Goal: Obtain resource: Obtain resource

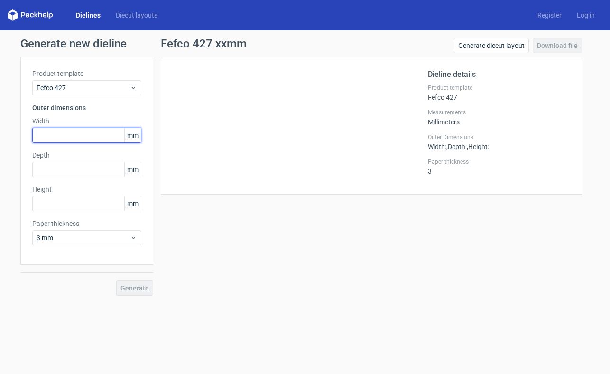
click at [45, 140] on input "text" at bounding box center [86, 135] width 109 height 15
type input "390"
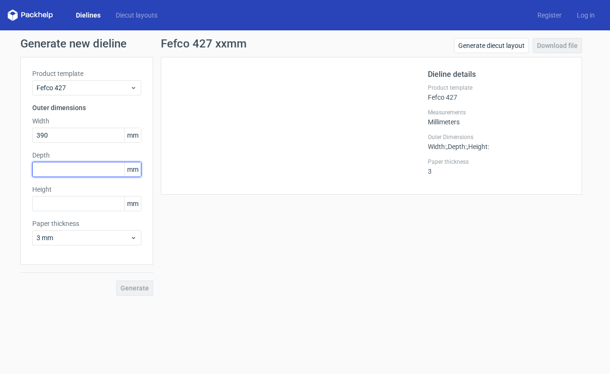
click at [57, 171] on input "text" at bounding box center [86, 169] width 109 height 15
type input "220"
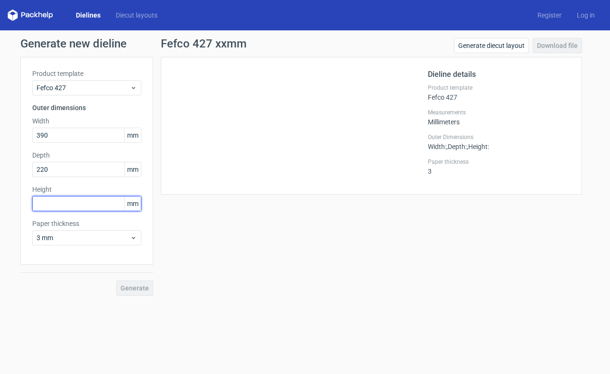
click at [58, 203] on input "text" at bounding box center [86, 203] width 109 height 15
type input "105"
click at [143, 288] on span "Generate" at bounding box center [134, 287] width 28 height 7
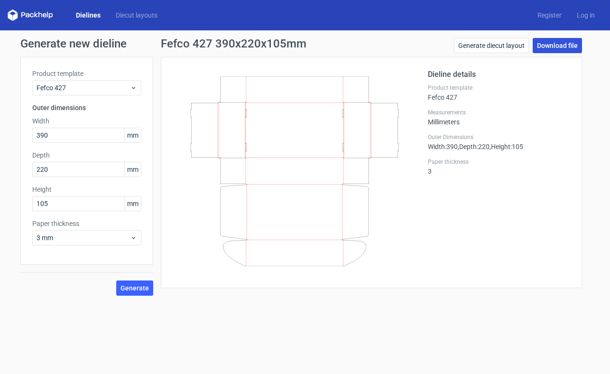
click at [575, 49] on link "Download file" at bounding box center [556, 45] width 49 height 15
click at [512, 47] on link "Generate diecut layout" at bounding box center [491, 45] width 75 height 15
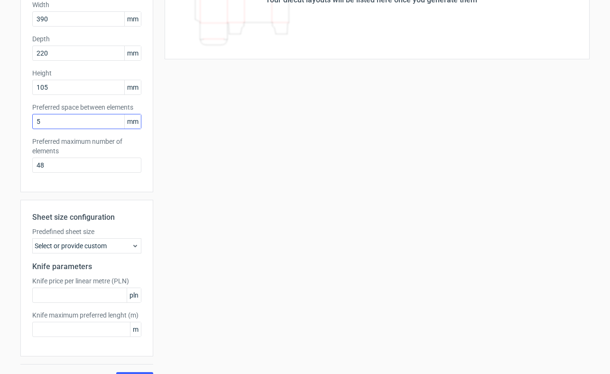
scroll to position [117, 0]
click at [137, 244] on icon at bounding box center [135, 245] width 8 height 8
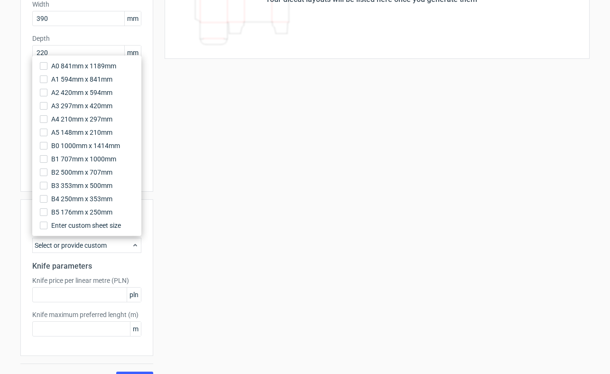
click at [137, 244] on icon at bounding box center [135, 245] width 8 height 8
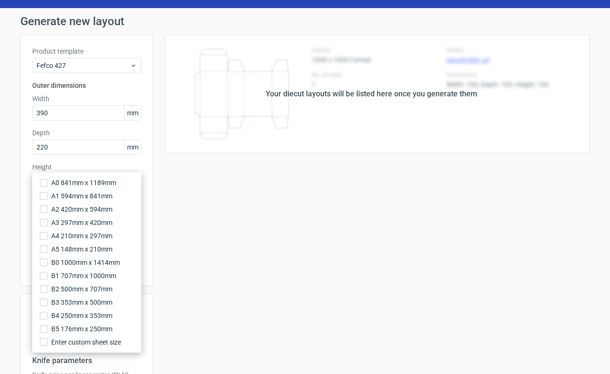
scroll to position [0, 0]
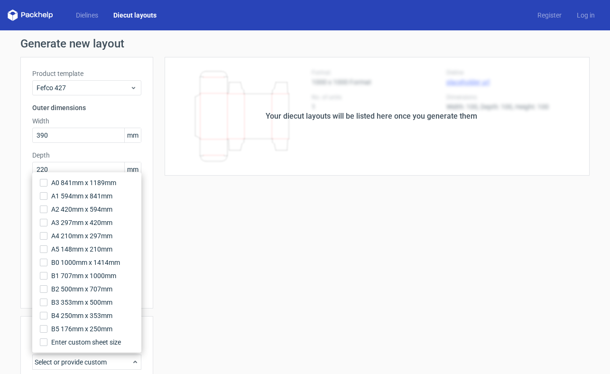
click at [229, 245] on div "Your diecut layouts will be listed here once you generate them Height Depth Wid…" at bounding box center [371, 280] width 436 height 446
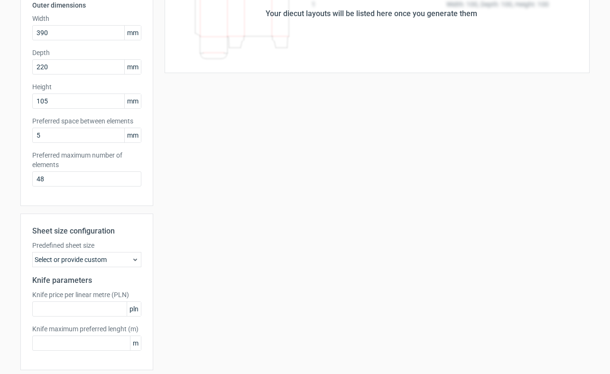
scroll to position [137, 0]
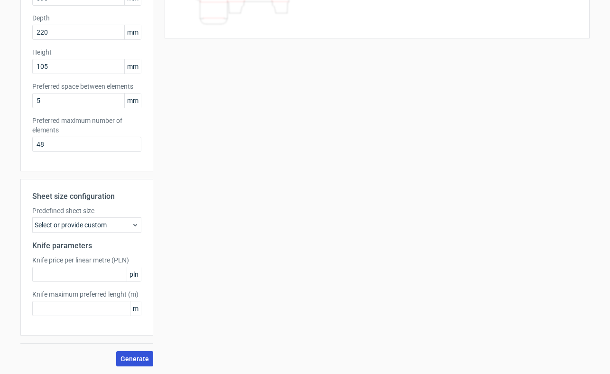
click at [127, 356] on span "Generate" at bounding box center [134, 358] width 28 height 7
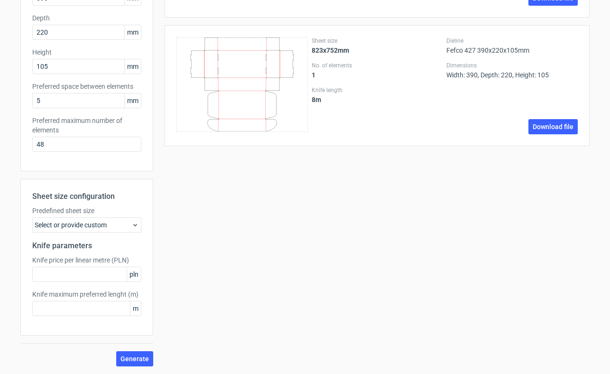
scroll to position [0, 0]
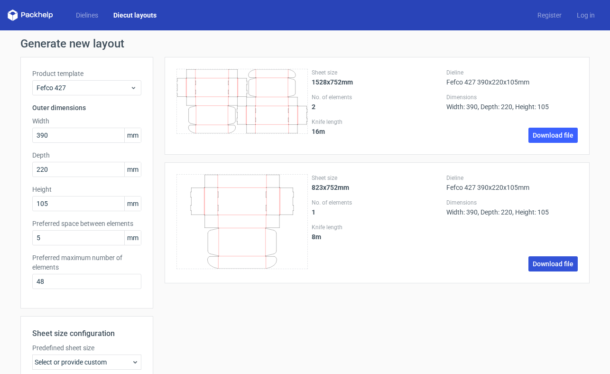
click at [537, 264] on link "Download file" at bounding box center [552, 263] width 49 height 15
